Goal: Information Seeking & Learning: Learn about a topic

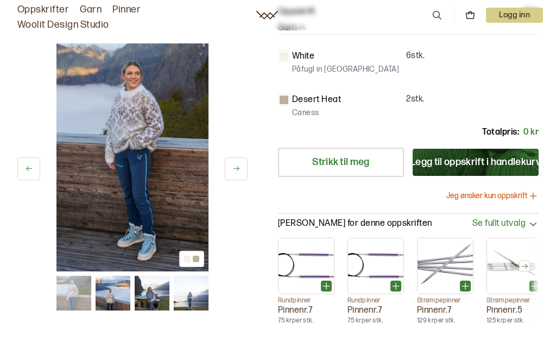
scroll to position [274, 0]
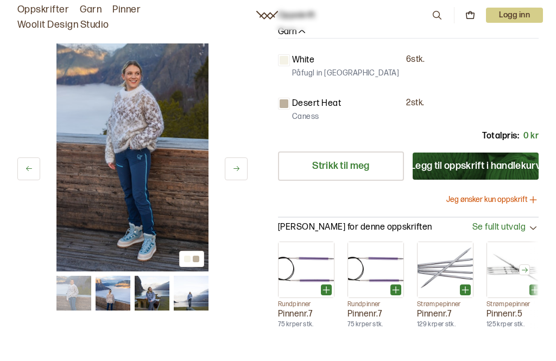
click at [156, 290] on img at bounding box center [152, 293] width 35 height 35
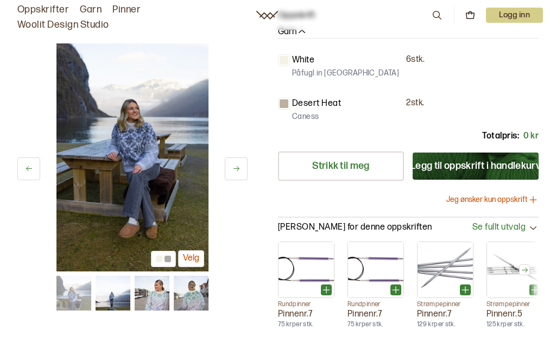
click at [200, 293] on img at bounding box center [191, 293] width 35 height 35
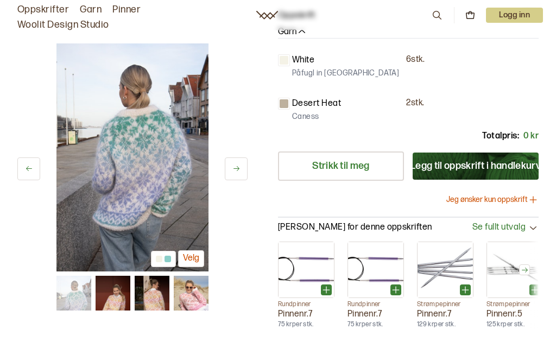
click at [196, 297] on img at bounding box center [191, 293] width 35 height 35
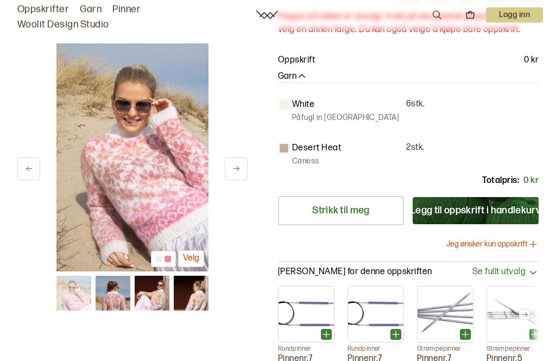
scroll to position [233, 0]
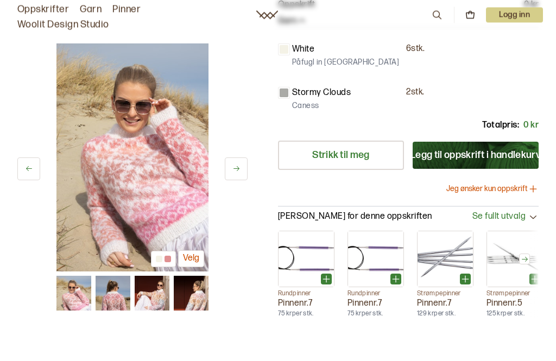
scroll to position [284, 0]
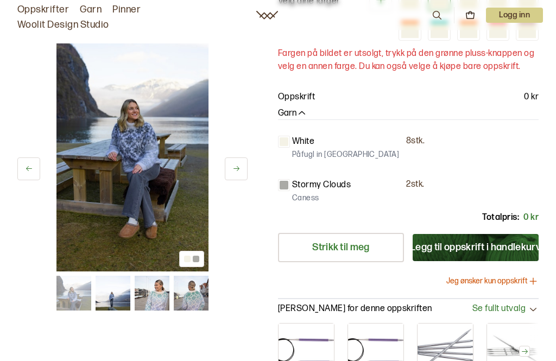
scroll to position [166, 0]
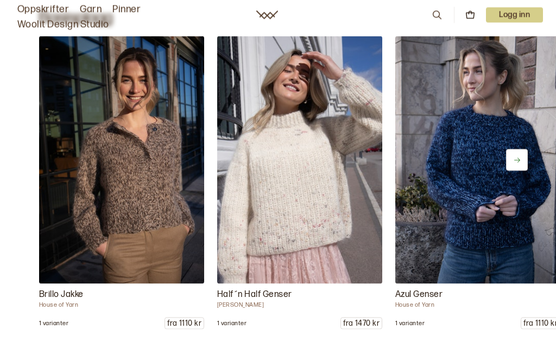
scroll to position [4579, 0]
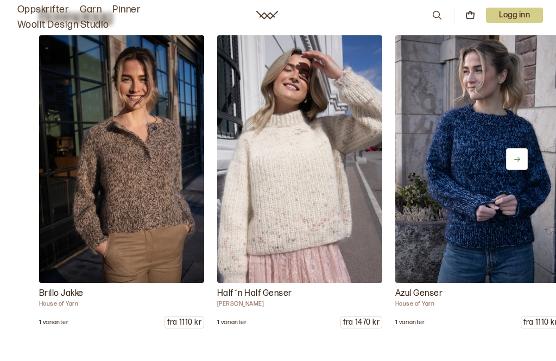
click at [524, 170] on button at bounding box center [517, 159] width 22 height 22
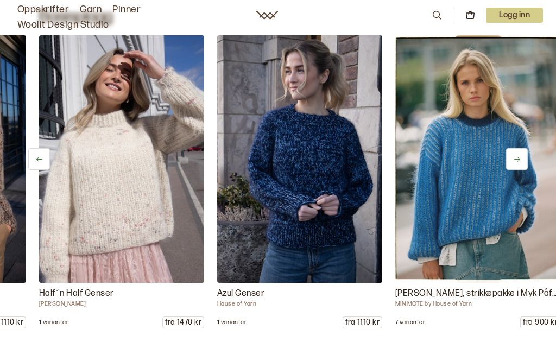
click at [523, 170] on button at bounding box center [517, 159] width 22 height 22
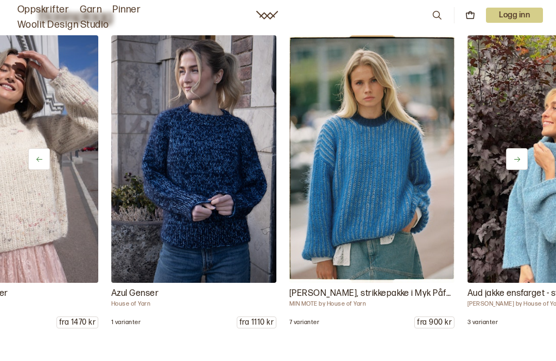
scroll to position [0, 356]
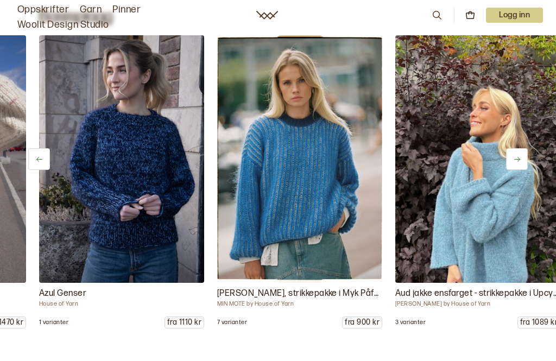
click at [522, 170] on button at bounding box center [517, 159] width 22 height 22
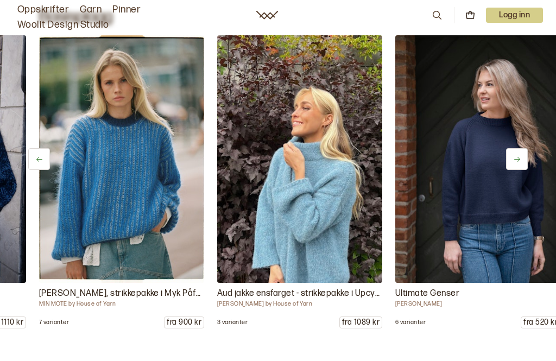
click at [518, 170] on button at bounding box center [517, 159] width 22 height 22
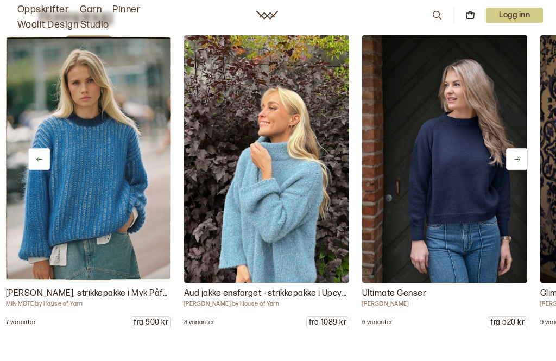
scroll to position [0, 712]
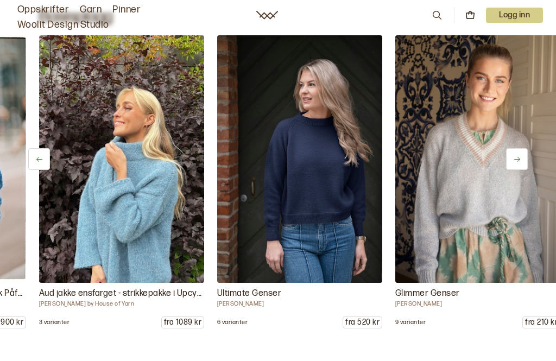
click at [517, 170] on button at bounding box center [517, 159] width 22 height 22
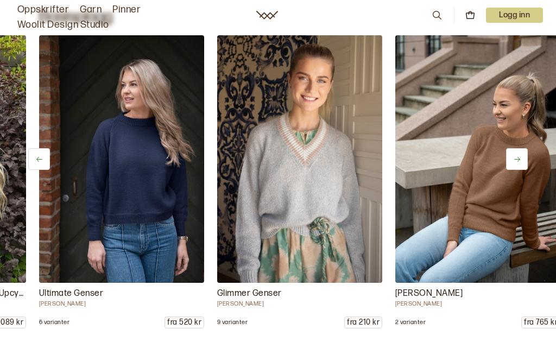
click at [519, 170] on button at bounding box center [517, 159] width 22 height 22
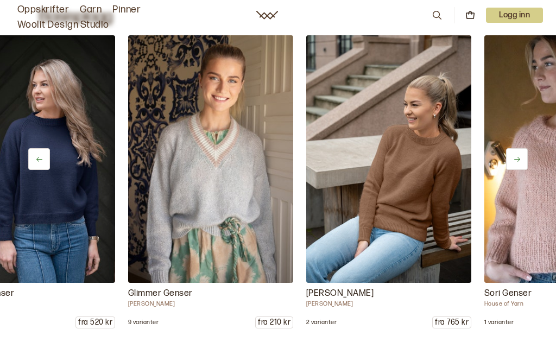
scroll to position [0, 1068]
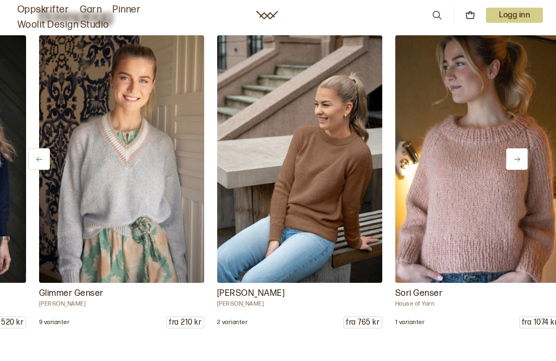
click at [520, 170] on button at bounding box center [517, 159] width 22 height 22
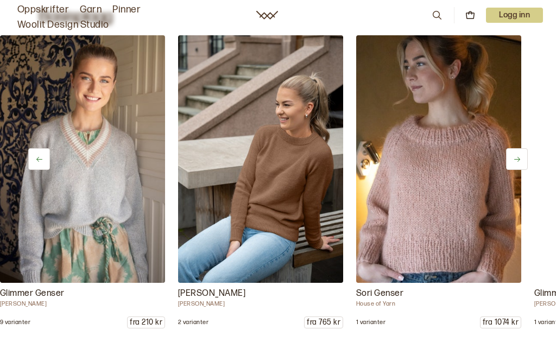
scroll to position [0, 1246]
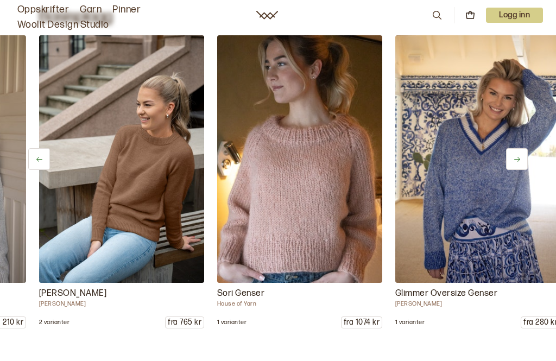
click at [520, 163] on icon at bounding box center [517, 159] width 8 height 8
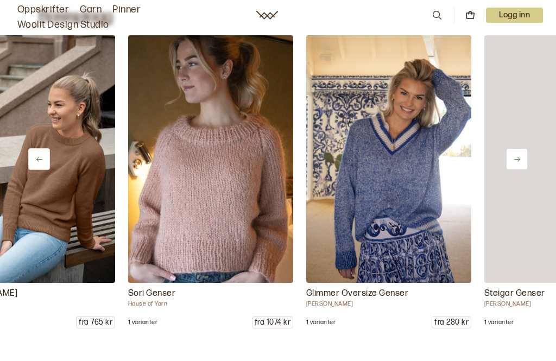
scroll to position [0, 1424]
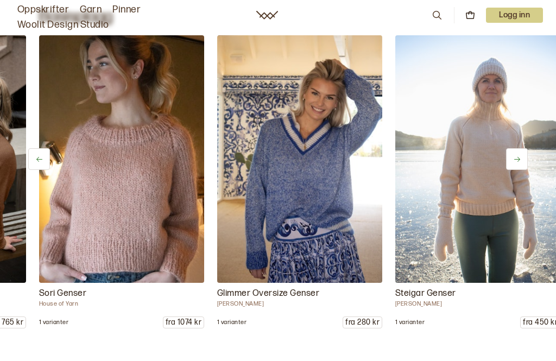
click at [517, 170] on button at bounding box center [517, 159] width 22 height 22
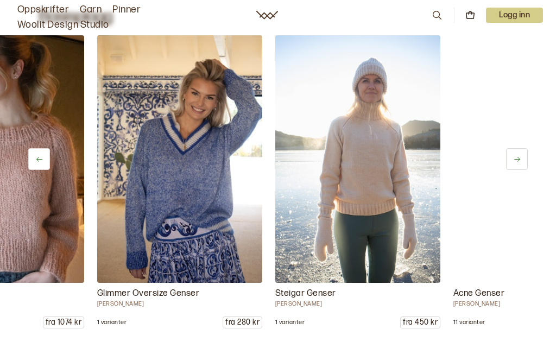
scroll to position [0, 1602]
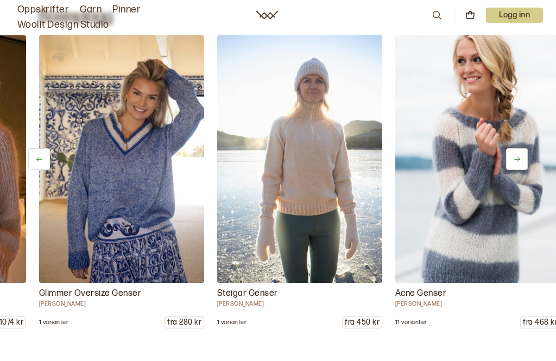
click at [515, 170] on button at bounding box center [517, 159] width 22 height 22
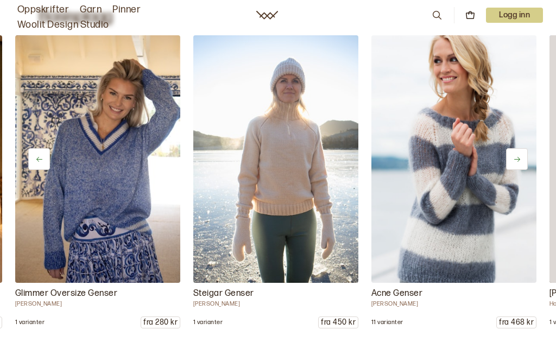
scroll to position [0, 1780]
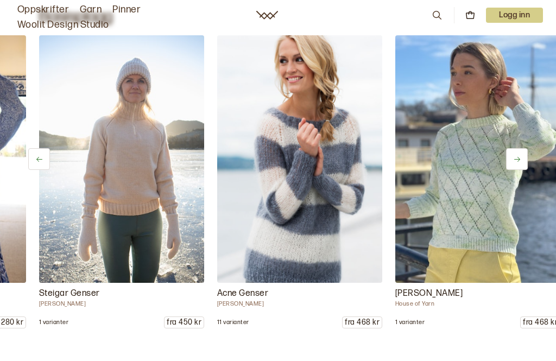
click at [519, 185] on img at bounding box center [477, 158] width 165 height 247
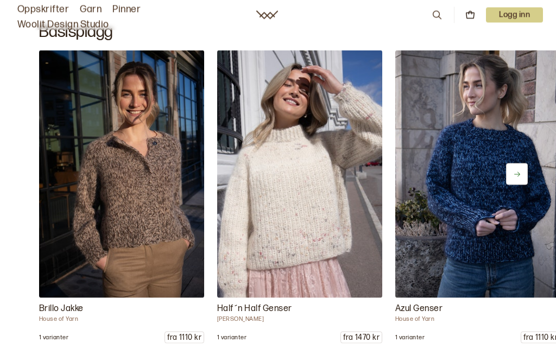
scroll to position [3224, 0]
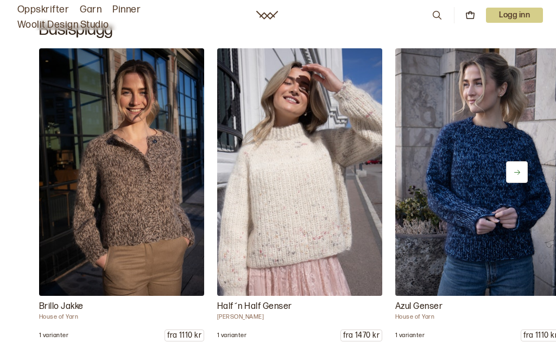
click at [337, 214] on img at bounding box center [299, 171] width 165 height 247
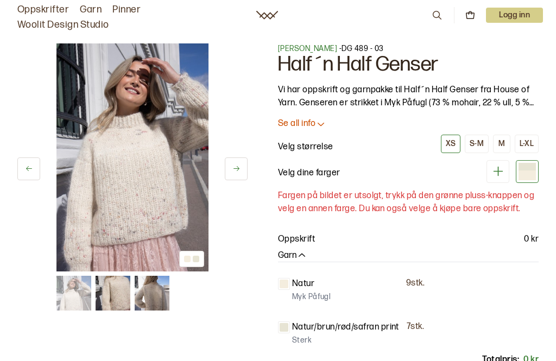
click at [239, 166] on icon at bounding box center [236, 168] width 8 height 8
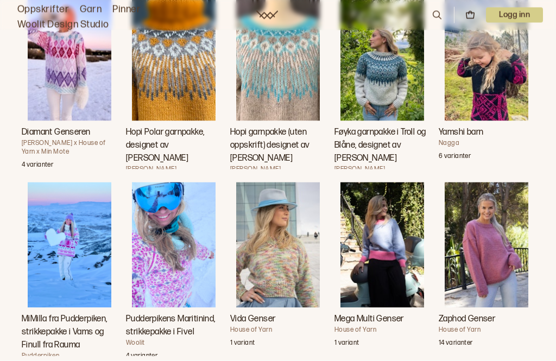
scroll to position [3581, 0]
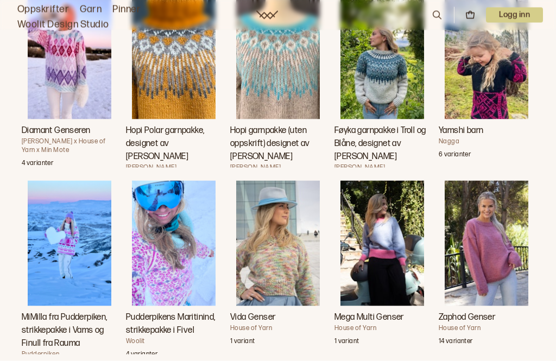
click at [40, 137] on h3 "Diamant Genseren" at bounding box center [70, 130] width 96 height 13
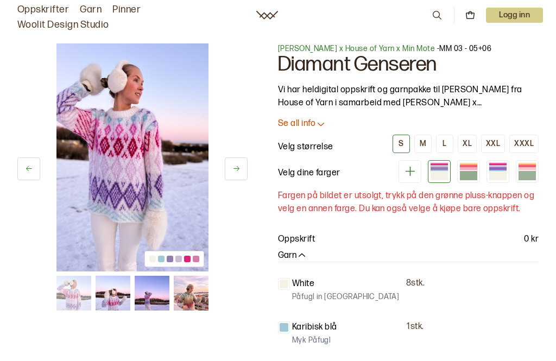
click at [110, 297] on img at bounding box center [113, 293] width 35 height 35
click at [106, 297] on img at bounding box center [113, 293] width 35 height 35
click at [150, 297] on img at bounding box center [152, 293] width 35 height 35
click at [106, 300] on img at bounding box center [113, 293] width 35 height 35
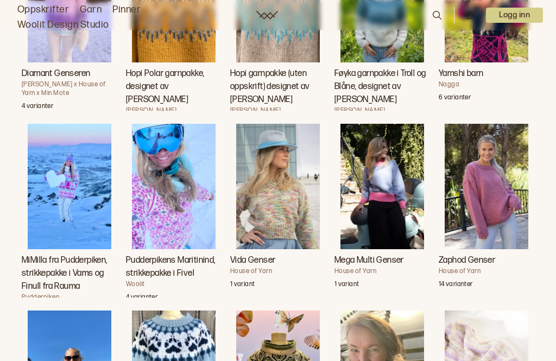
scroll to position [3814, 0]
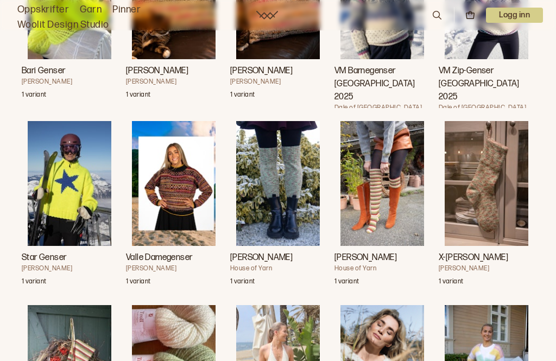
scroll to position [12209, 0]
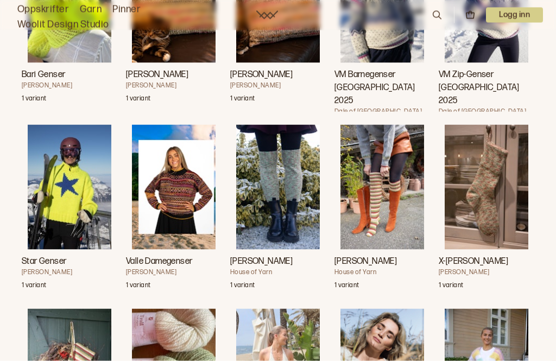
click at [382, 107] on h3 "VM Barnegenser [GEOGRAPHIC_DATA] 2025" at bounding box center [382, 87] width 96 height 39
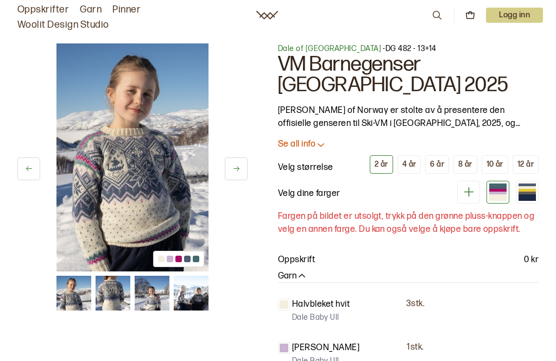
click at [239, 168] on icon at bounding box center [236, 168] width 8 height 8
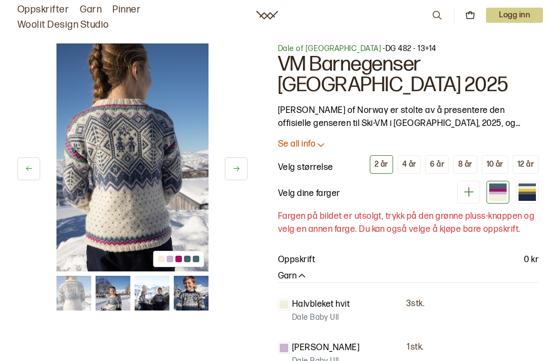
click at [236, 169] on icon at bounding box center [236, 168] width 8 height 8
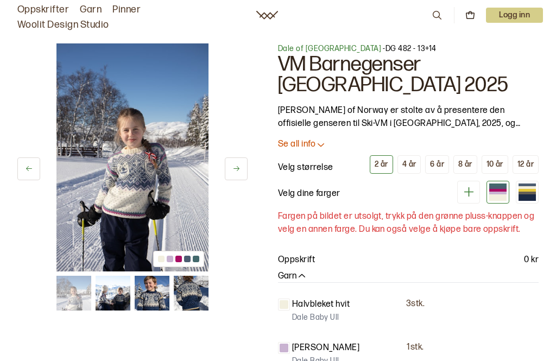
click at [231, 169] on button at bounding box center [236, 168] width 23 height 23
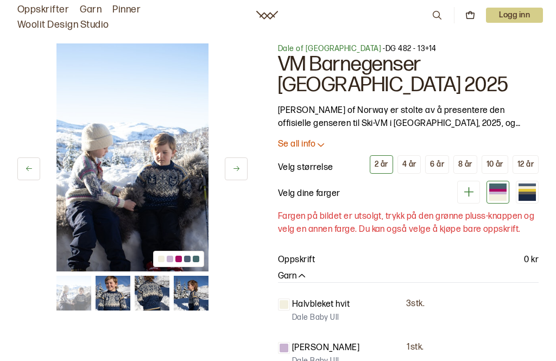
click at [231, 164] on button at bounding box center [236, 168] width 23 height 23
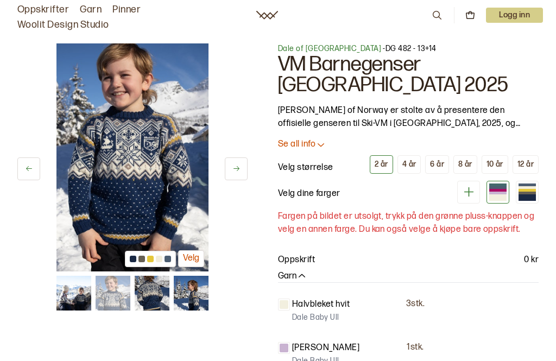
click at [237, 167] on icon at bounding box center [236, 168] width 8 height 8
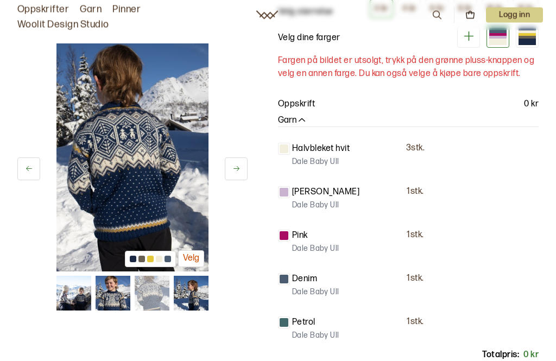
scroll to position [159, 0]
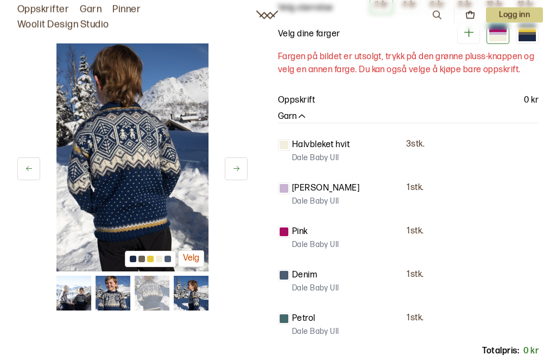
click at [499, 35] on div at bounding box center [497, 34] width 17 height 3
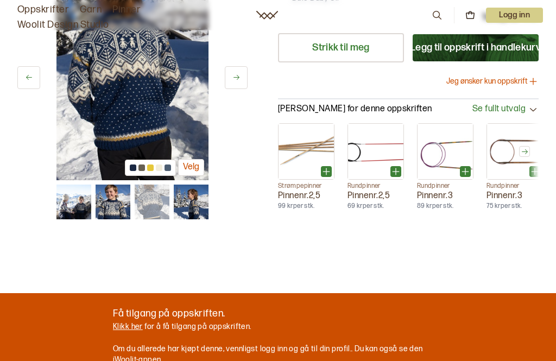
scroll to position [493, 0]
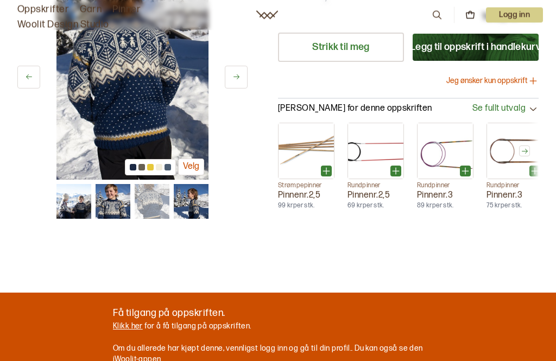
click at [384, 62] on link "Strikk til meg" at bounding box center [341, 47] width 126 height 29
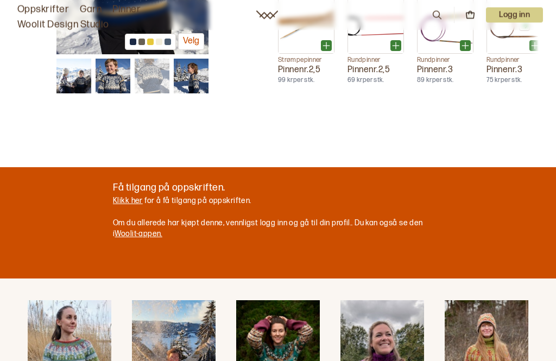
scroll to position [619, 0]
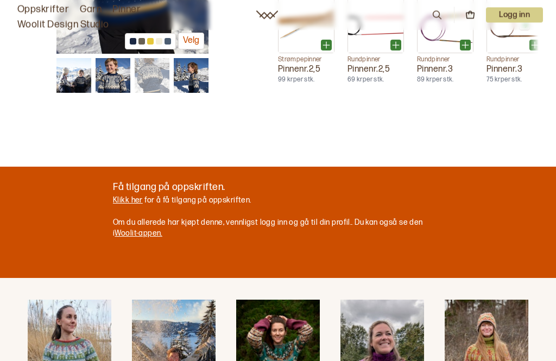
click at [69, 93] on img at bounding box center [73, 76] width 35 height 35
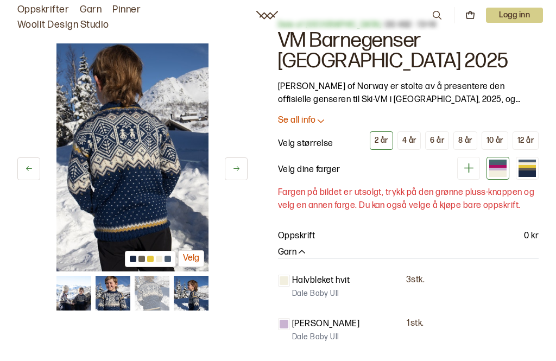
scroll to position [0, 0]
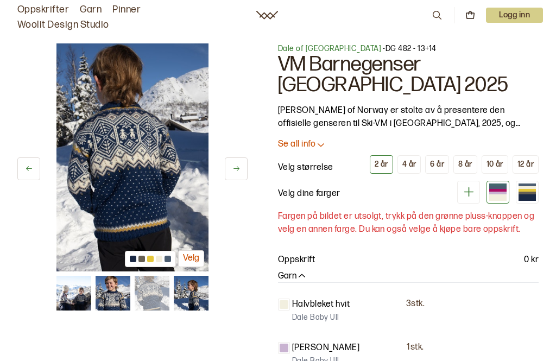
scroll to position [12209, 0]
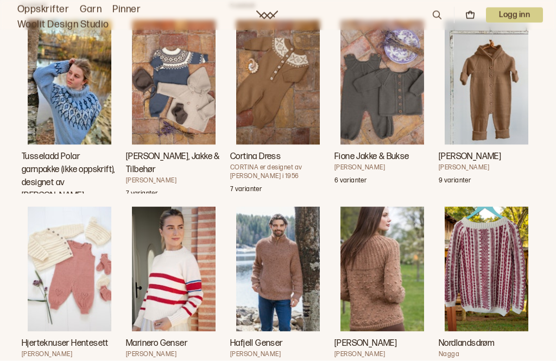
scroll to position [14720, 0]
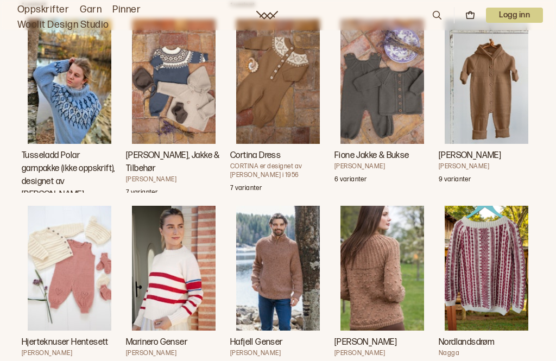
click at [381, 144] on img "Fione Jakke & Bukse" at bounding box center [382, 81] width 84 height 125
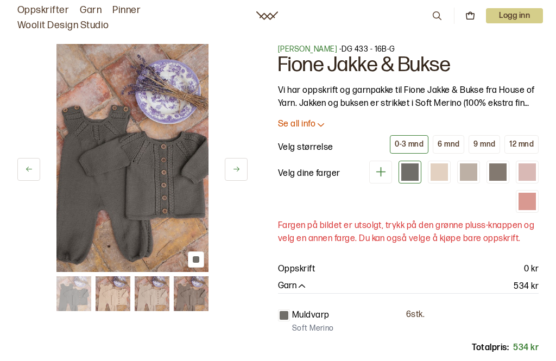
scroll to position [14755, 0]
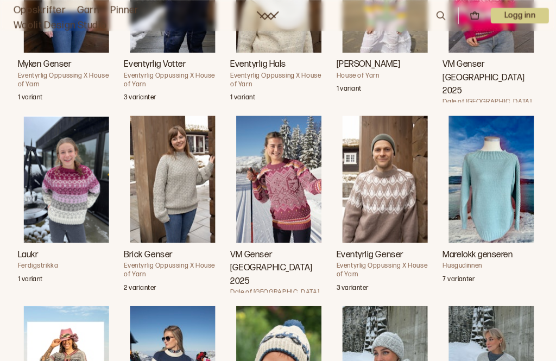
scroll to position [30228, 0]
click at [501, 97] on h3 "VM Genser [GEOGRAPHIC_DATA] 2025" at bounding box center [487, 77] width 96 height 39
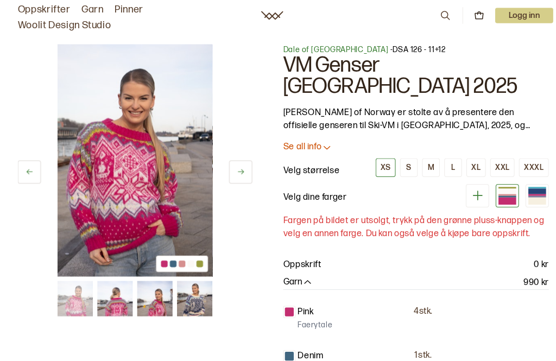
click at [106, 304] on img at bounding box center [113, 293] width 35 height 35
click at [118, 299] on img at bounding box center [113, 293] width 35 height 35
click at [156, 295] on img at bounding box center [152, 293] width 35 height 35
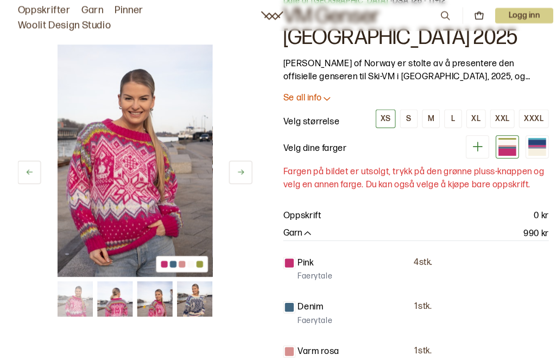
scroll to position [51, 0]
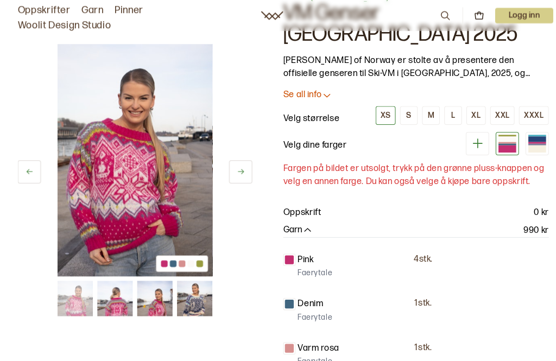
click at [153, 297] on img at bounding box center [152, 293] width 35 height 35
click at [193, 295] on img at bounding box center [191, 293] width 35 height 35
click at [195, 291] on img at bounding box center [191, 293] width 35 height 35
click at [526, 139] on div at bounding box center [526, 136] width 17 height 5
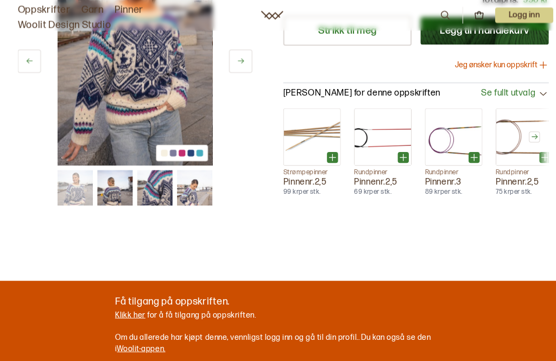
scroll to position [468, 0]
